Goal: Register for event/course

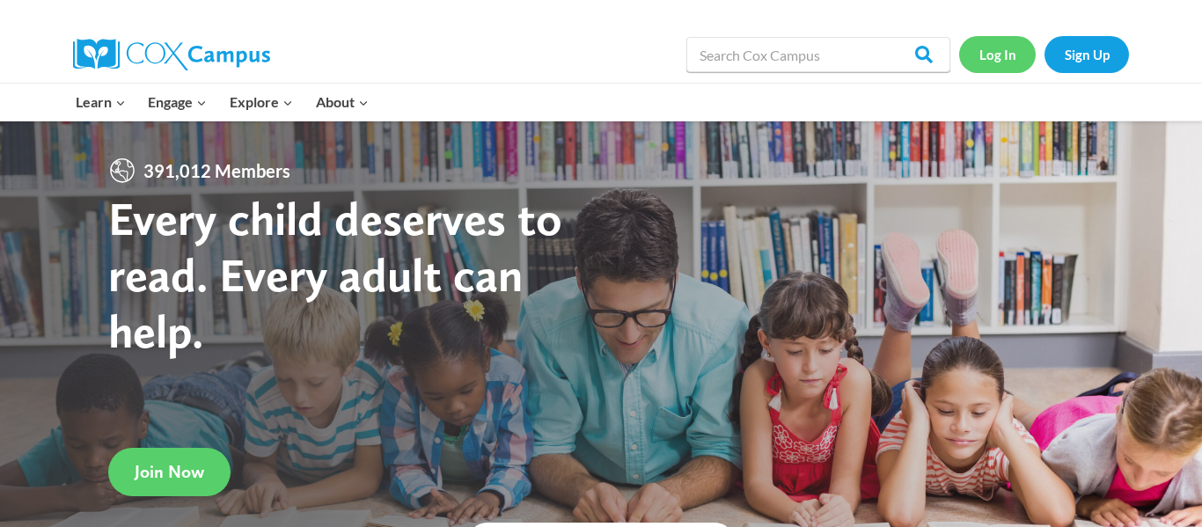
click at [1004, 48] on link "Log In" at bounding box center [997, 54] width 77 height 36
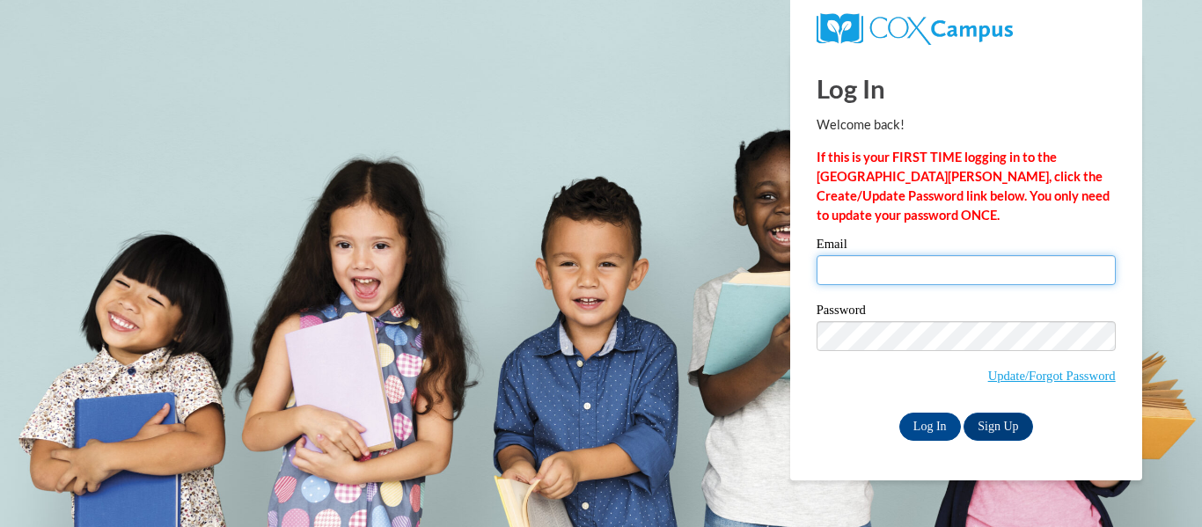
click at [966, 267] on input "Email" at bounding box center [965, 270] width 299 height 30
type input "brianna.whitcomb93@gmail.com"
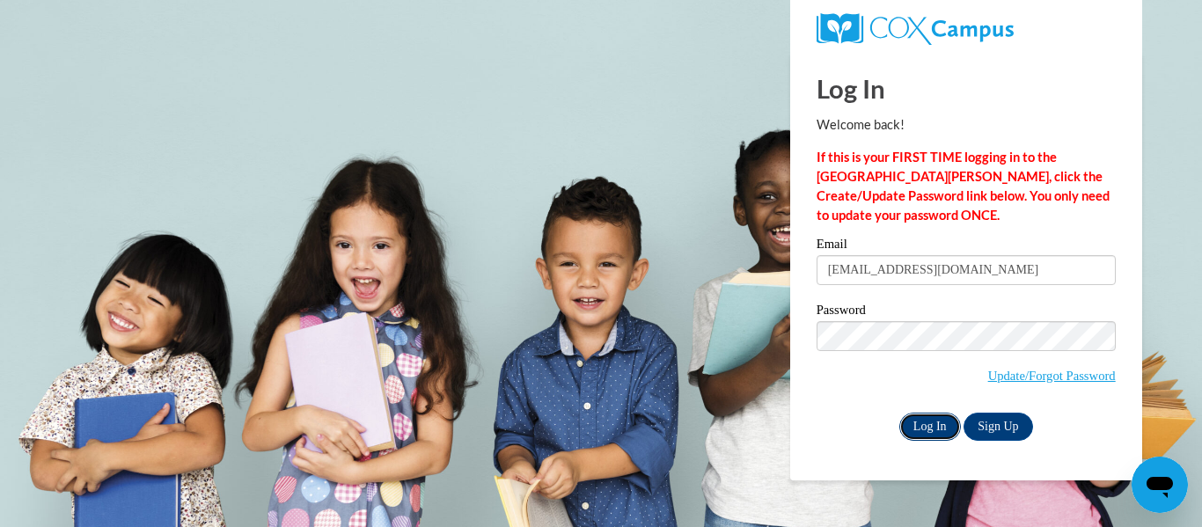
click at [942, 421] on input "Log In" at bounding box center [930, 427] width 62 height 28
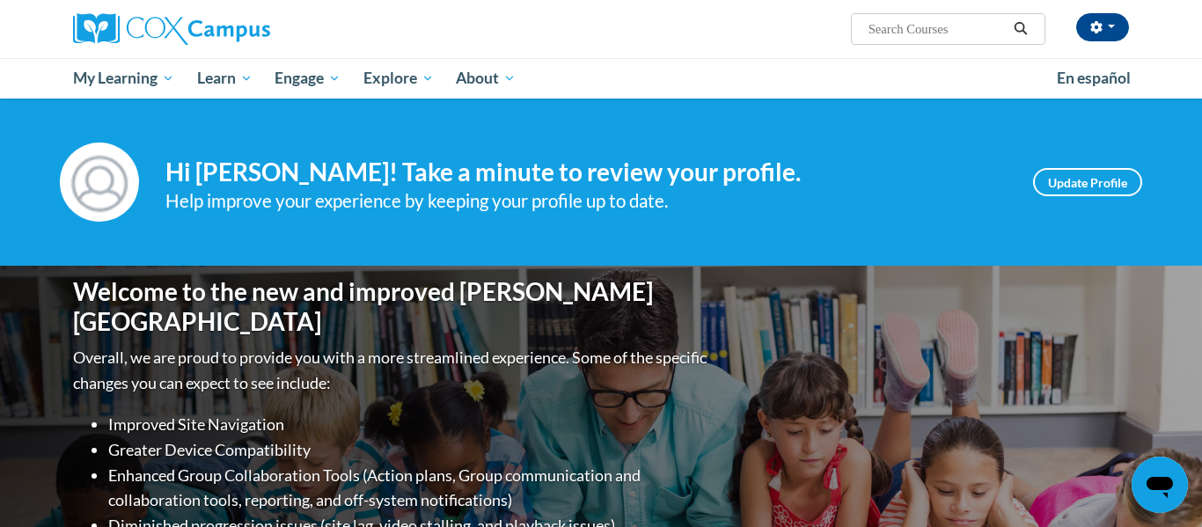
click at [978, 30] on input "Search..." at bounding box center [937, 28] width 141 height 21
type input "trauma"
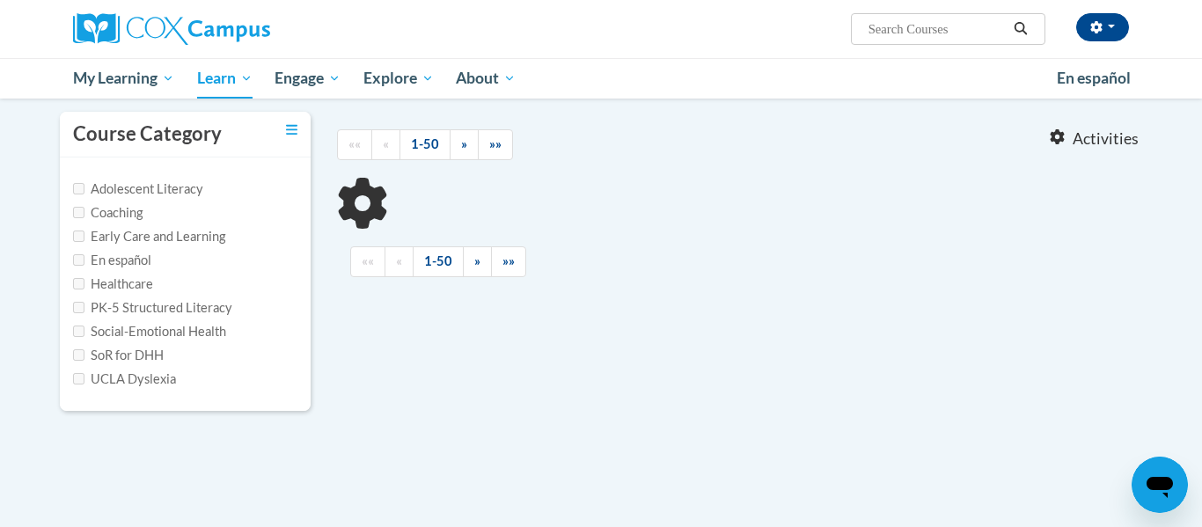
scroll to position [161, 0]
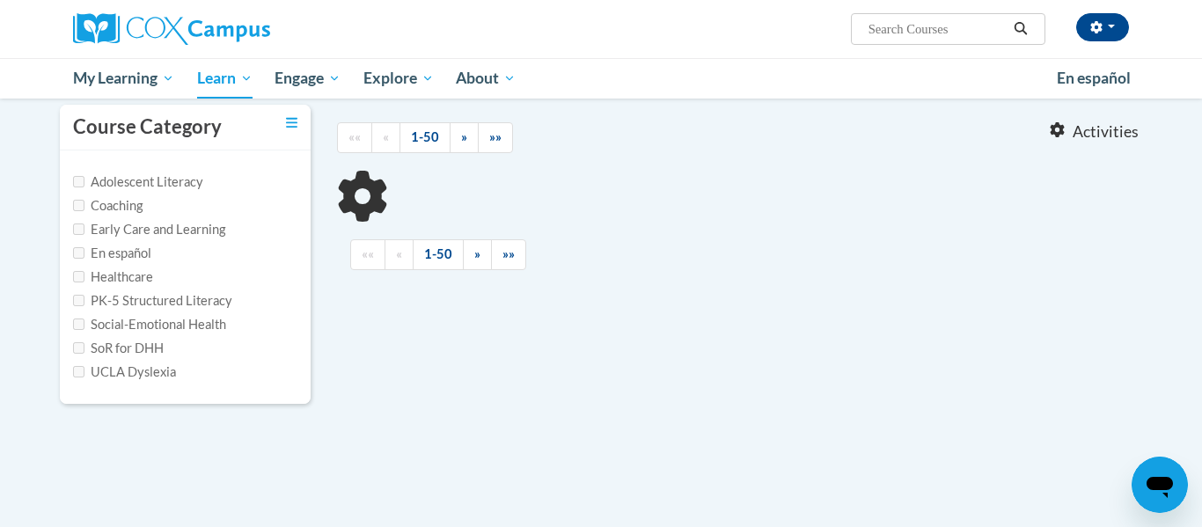
type input "trauma"
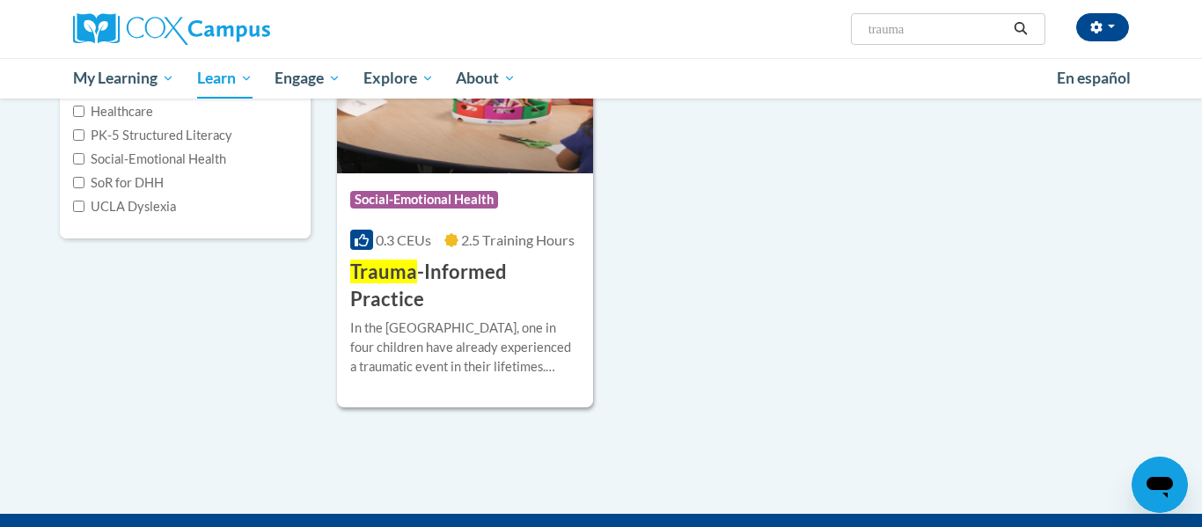
scroll to position [332, 0]
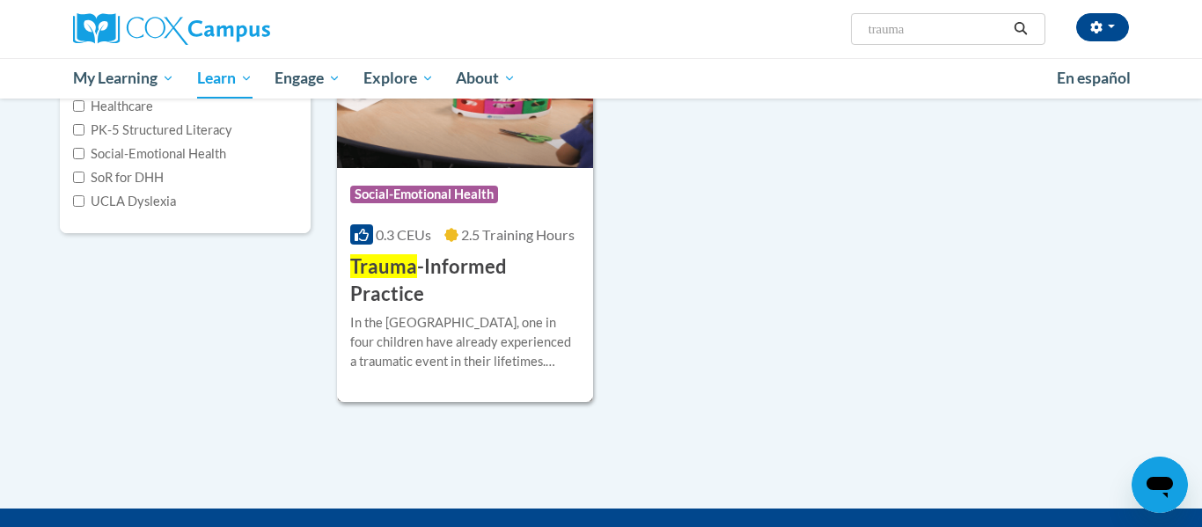
click at [521, 313] on div "In the United States, one in four children have already experienced a traumatic…" at bounding box center [465, 342] width 230 height 58
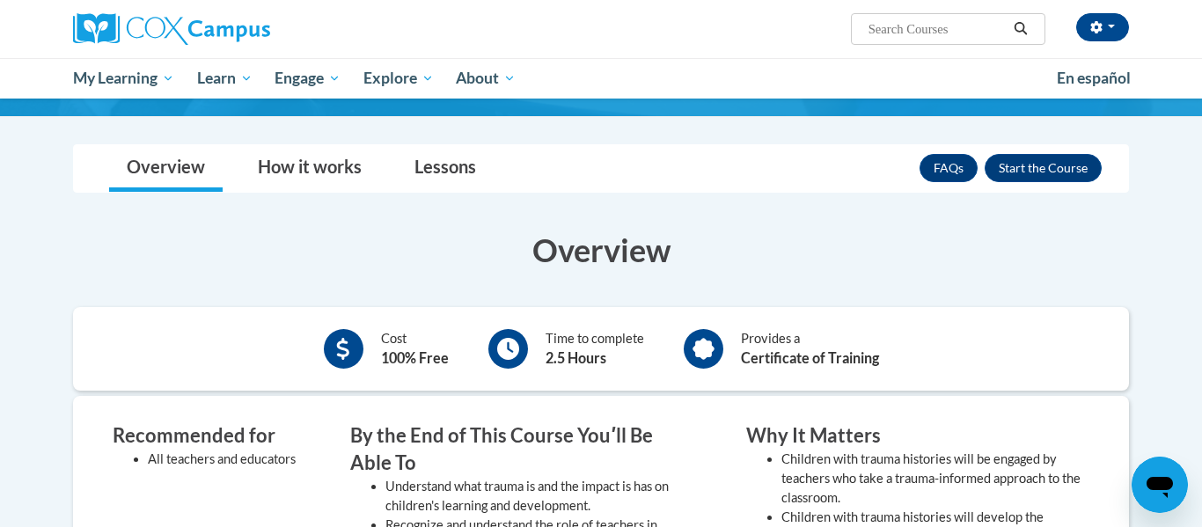
scroll to position [365, 0]
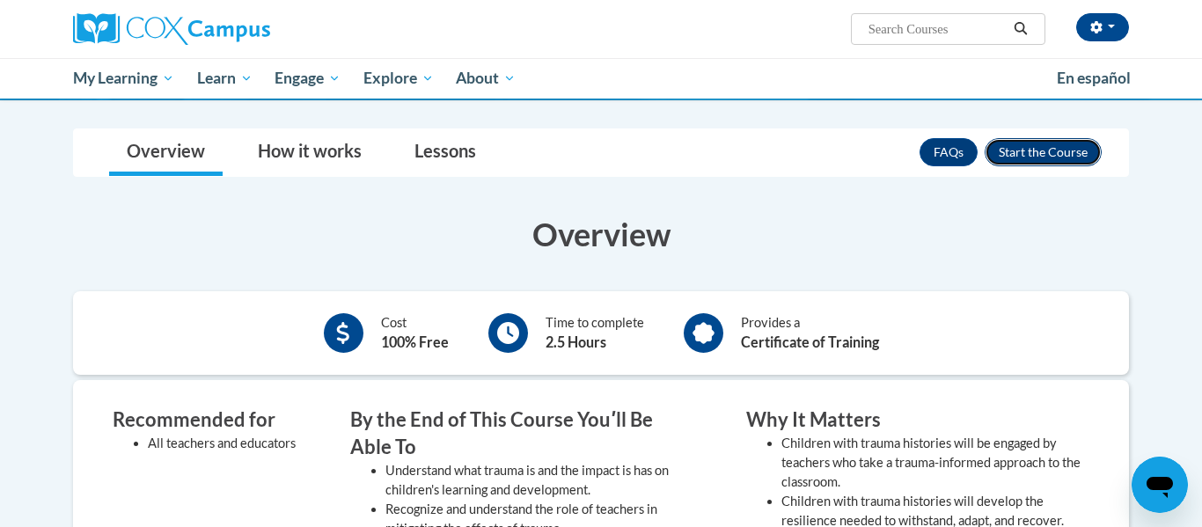
click at [1046, 152] on button "Enroll" at bounding box center [1042, 152] width 117 height 28
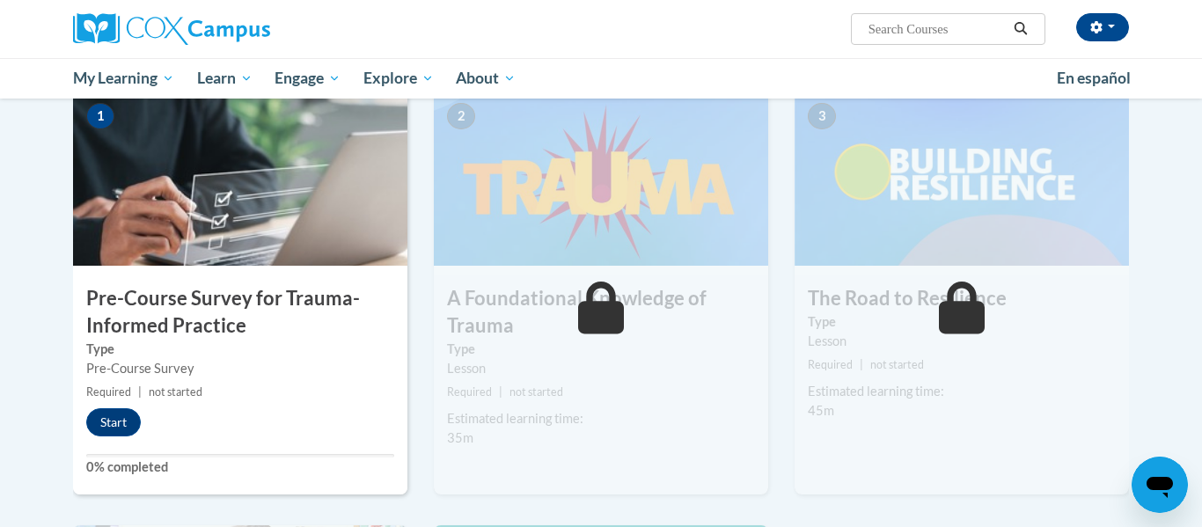
scroll to position [389, 0]
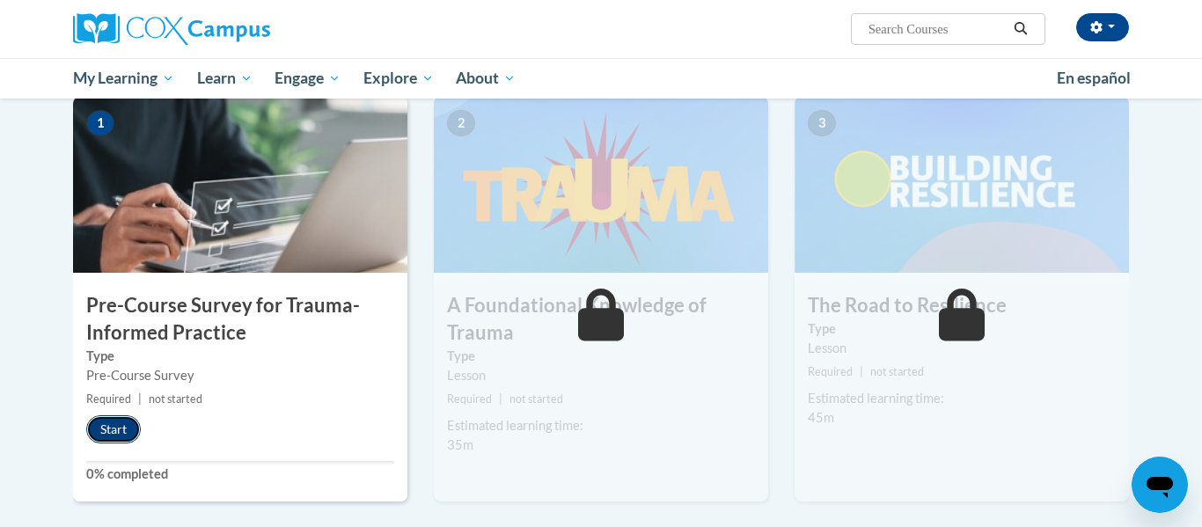
click at [131, 425] on button "Start" at bounding box center [113, 429] width 55 height 28
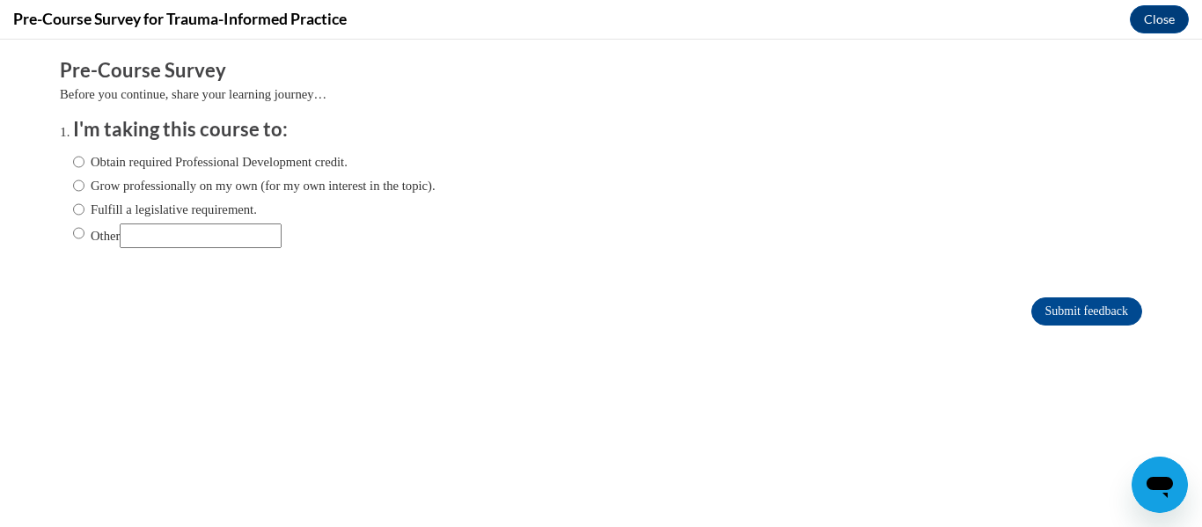
scroll to position [0, 0]
click at [226, 162] on label "Obtain required Professional Development credit." at bounding box center [210, 161] width 274 height 19
click at [84, 162] on input "Obtain required Professional Development credit." at bounding box center [78, 161] width 11 height 19
radio input "true"
click at [1086, 305] on input "Submit feedback" at bounding box center [1086, 311] width 111 height 28
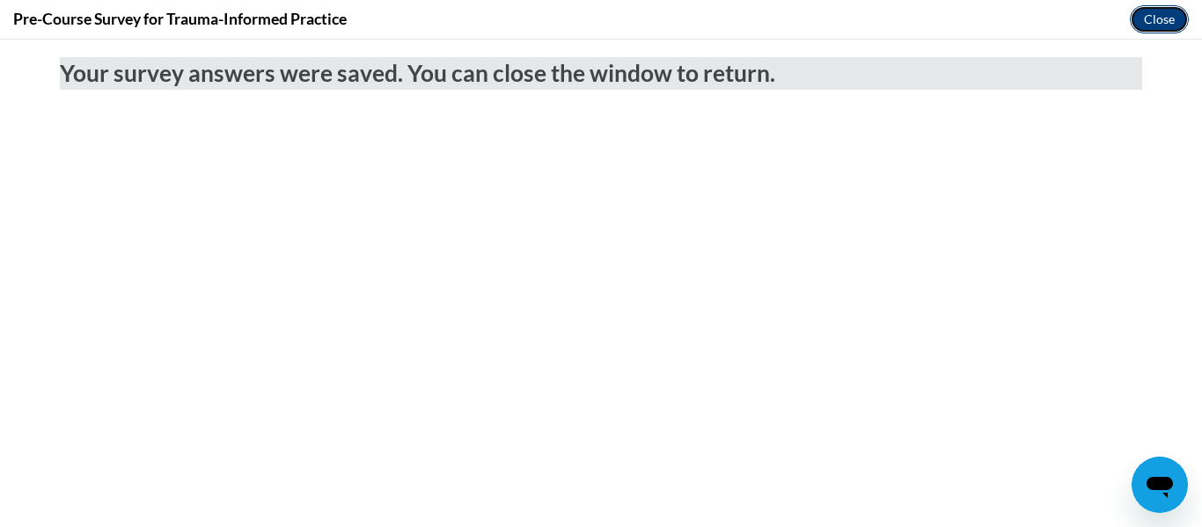
click at [1167, 13] on button "Close" at bounding box center [1159, 19] width 59 height 28
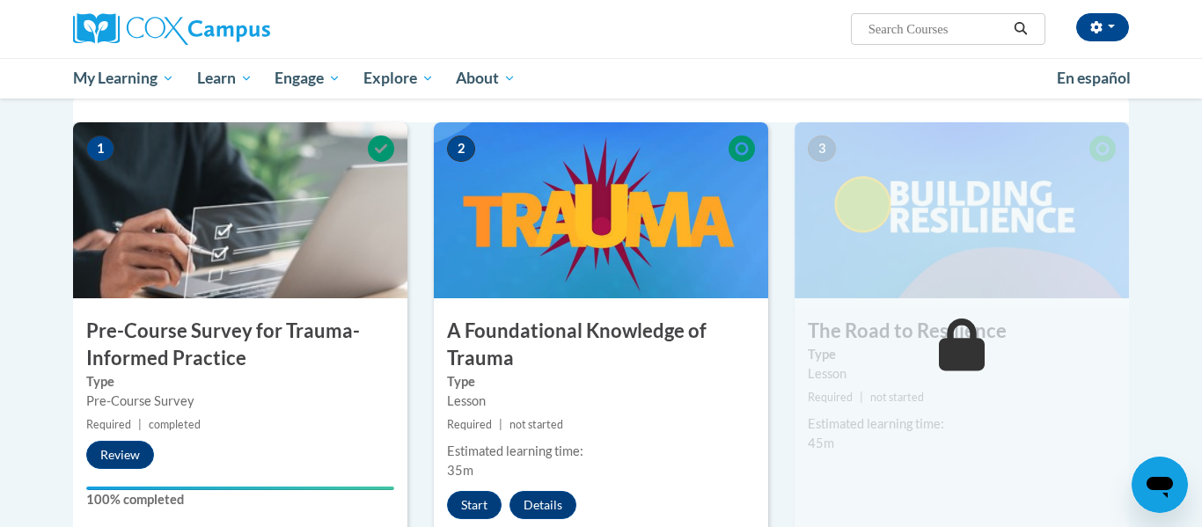
scroll to position [361, 0]
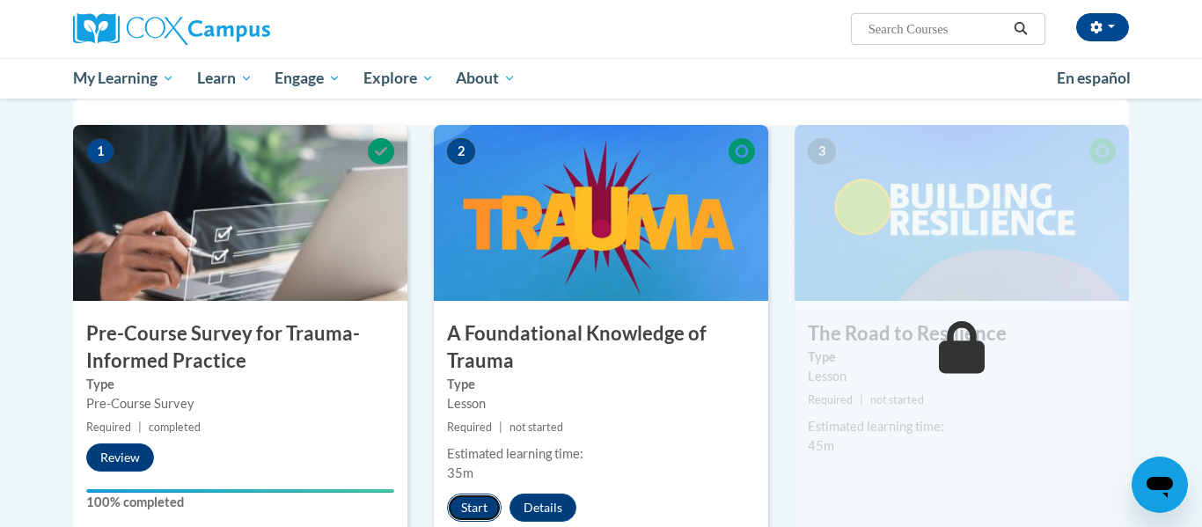
click at [487, 508] on button "Start" at bounding box center [474, 508] width 55 height 28
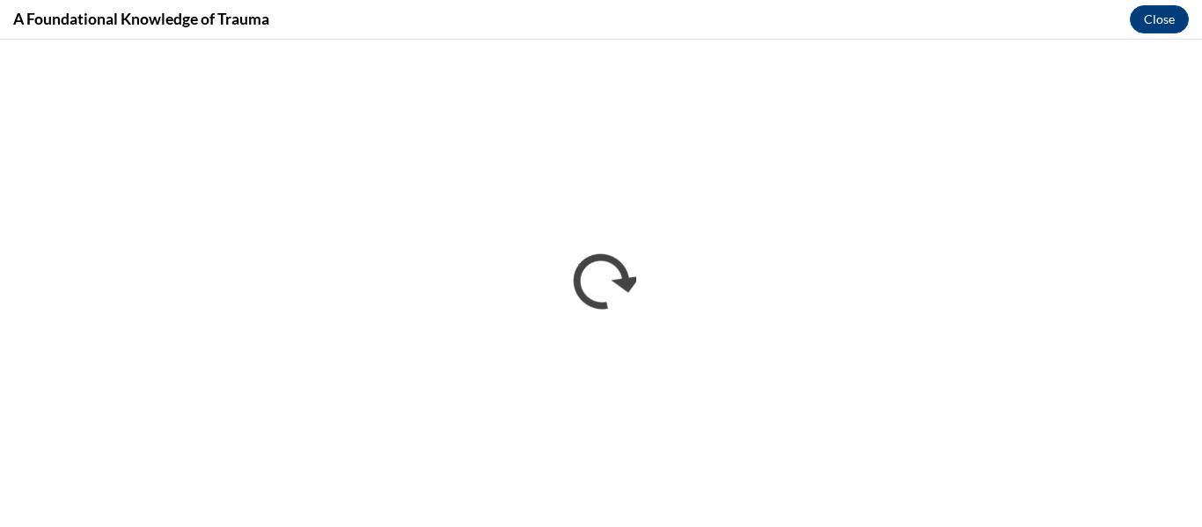
scroll to position [0, 0]
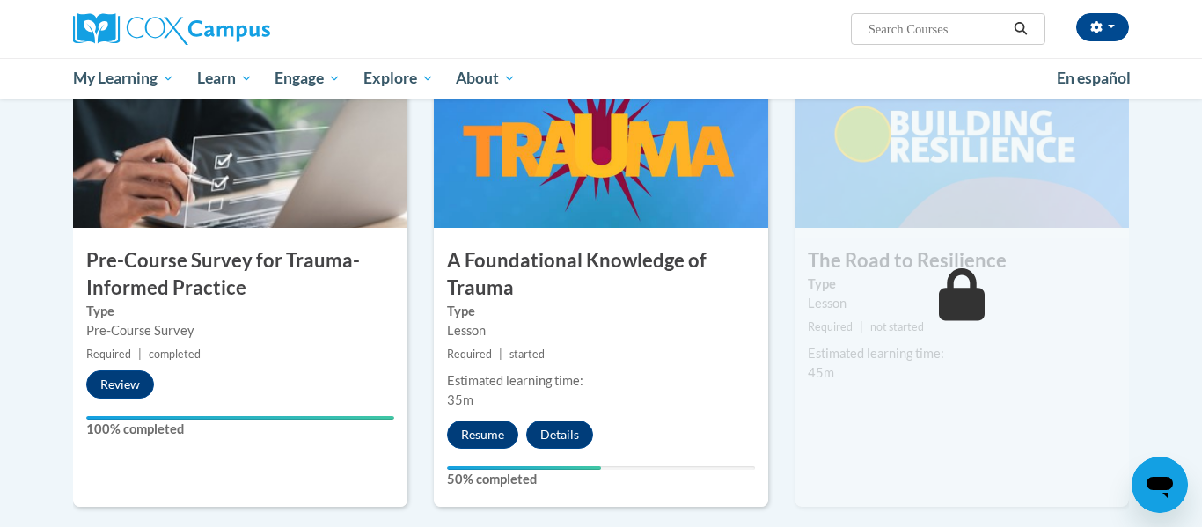
scroll to position [420, 0]
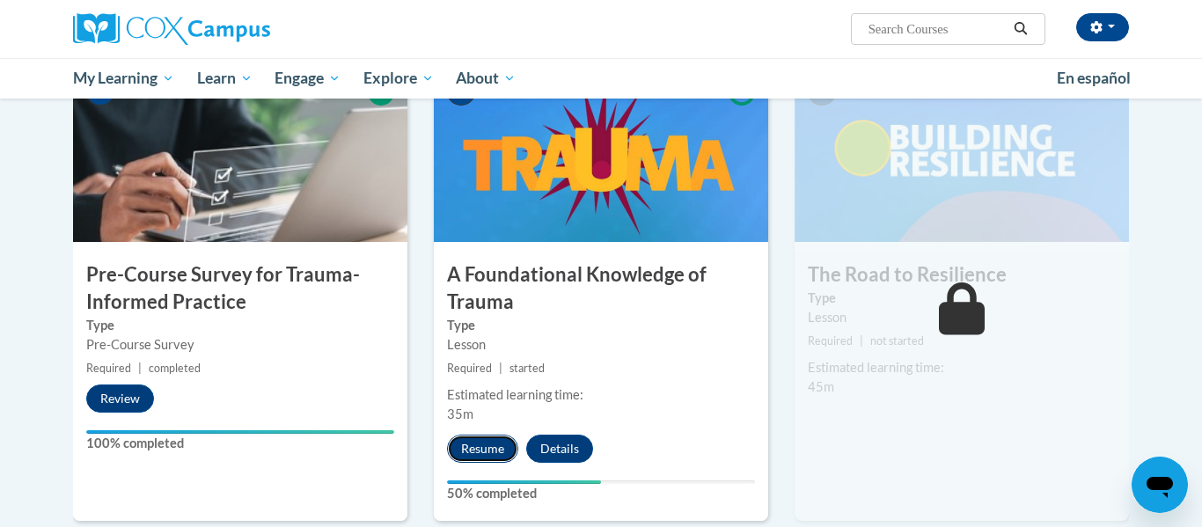
click at [471, 448] on button "Resume" at bounding box center [482, 449] width 71 height 28
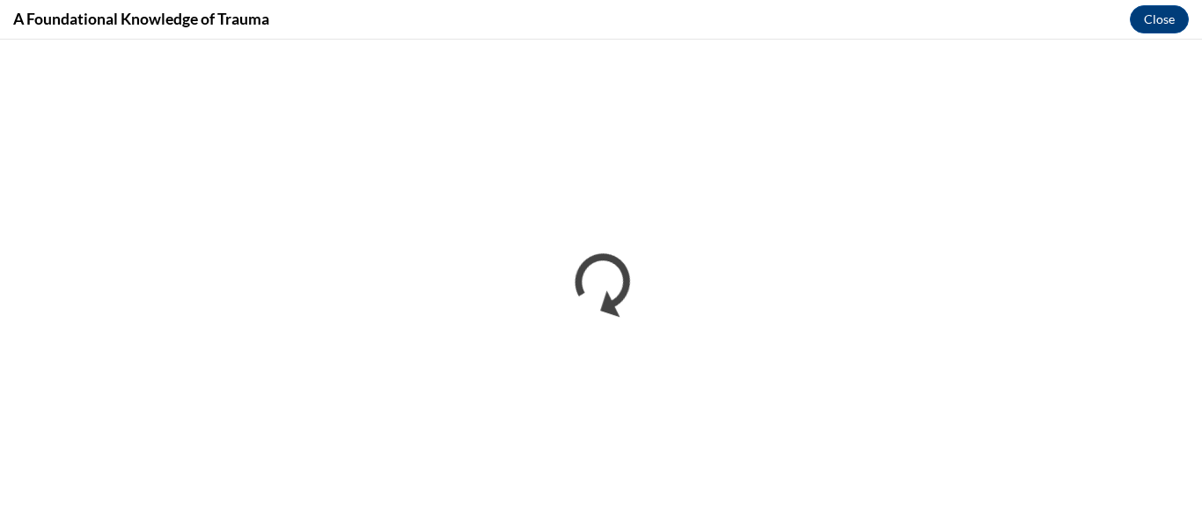
scroll to position [0, 0]
